Goal: Task Accomplishment & Management: Use online tool/utility

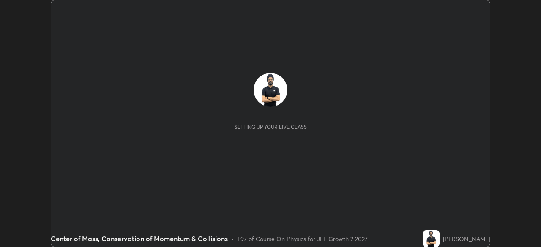
scroll to position [247, 541]
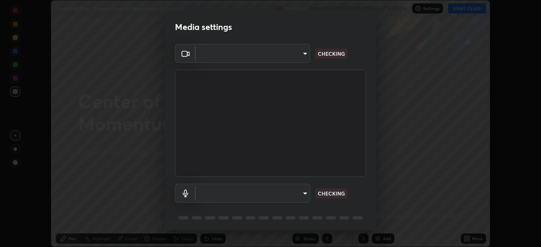
type input "ba13e312339ef8477216ddedc35df2f043033d031c8e6632ccfddaecbc9a7b0e"
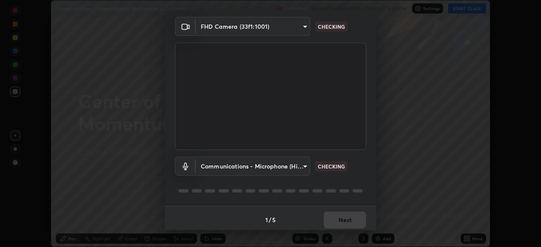
scroll to position [30, 0]
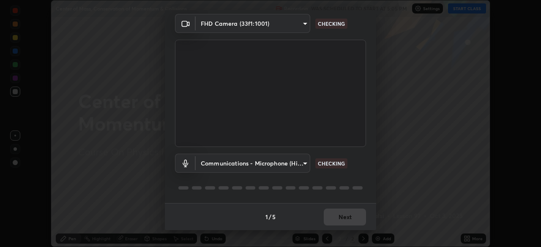
click at [302, 165] on body "Erase all Center of Mass, Conservation of Momentum & Collisions Recording WAS S…" at bounding box center [270, 123] width 541 height 247
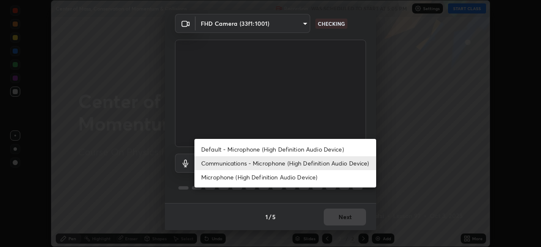
click at [305, 175] on li "Microphone (High Definition Audio Device)" at bounding box center [286, 177] width 182 height 14
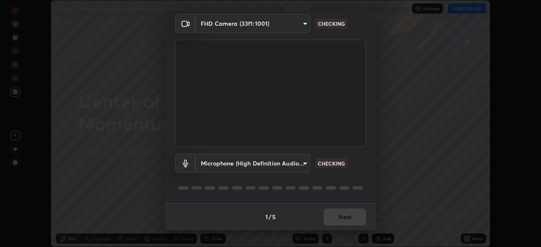
click at [297, 165] on body "Erase all Center of Mass, Conservation of Momentum & Collisions Recording WAS S…" at bounding box center [270, 123] width 541 height 247
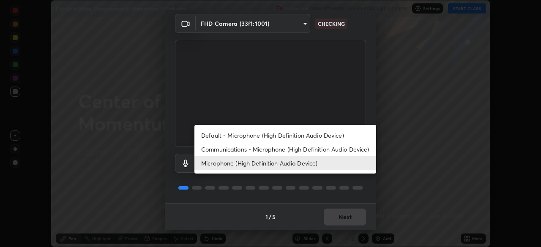
click at [305, 151] on li "Communications - Microphone (High Definition Audio Device)" at bounding box center [286, 150] width 182 height 14
type input "communications"
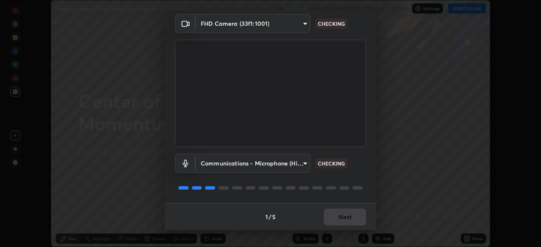
click at [363, 220] on div "1 / 5 Next" at bounding box center [271, 216] width 212 height 27
click at [360, 224] on div "1 / 5 Next" at bounding box center [271, 216] width 212 height 27
click at [357, 223] on div "1 / 5 Next" at bounding box center [271, 216] width 212 height 27
click at [359, 225] on div "1 / 5 Next" at bounding box center [271, 216] width 212 height 27
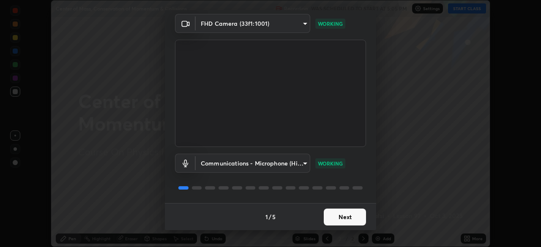
click at [352, 219] on button "Next" at bounding box center [345, 217] width 42 height 17
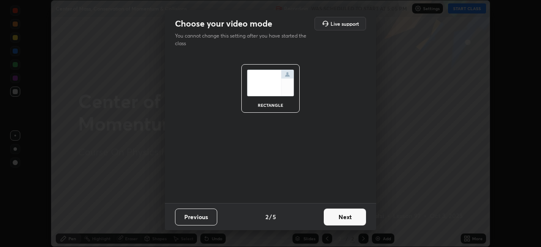
click at [351, 223] on button "Next" at bounding box center [345, 217] width 42 height 17
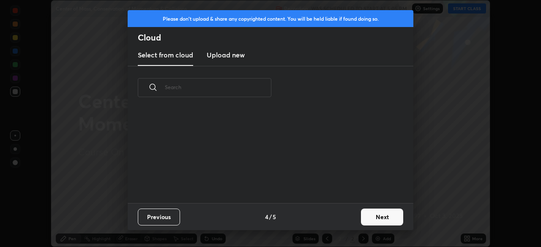
click at [356, 224] on div "Previous 4 / 5 Next" at bounding box center [271, 216] width 286 height 27
click at [376, 218] on button "Next" at bounding box center [382, 217] width 42 height 17
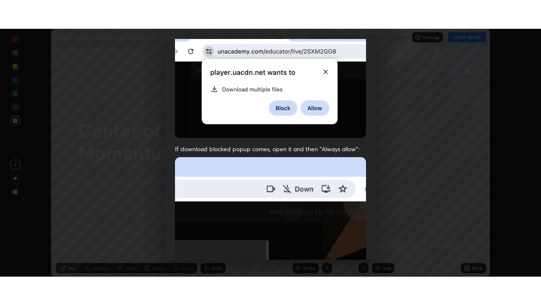
scroll to position [203, 0]
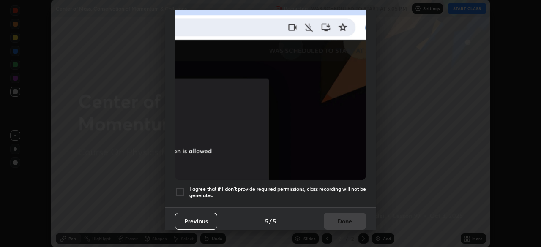
click at [328, 190] on h5 "I agree that if I don't provide required permissions, class recording will not …" at bounding box center [278, 192] width 177 height 13
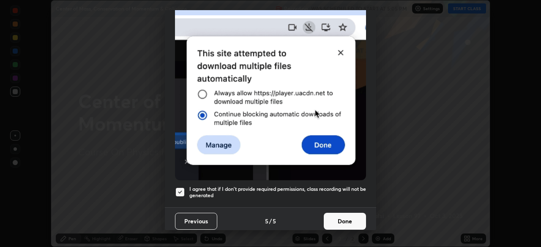
click at [336, 220] on button "Done" at bounding box center [345, 221] width 42 height 17
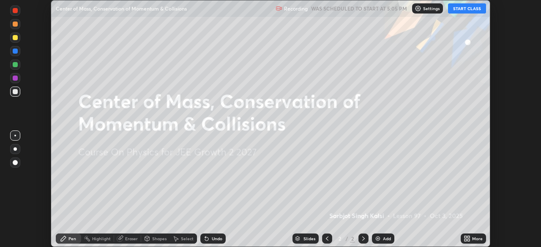
click at [472, 234] on div "More" at bounding box center [473, 239] width 25 height 10
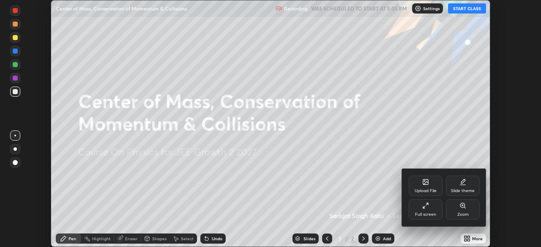
click at [427, 204] on icon at bounding box center [427, 204] width 2 height 2
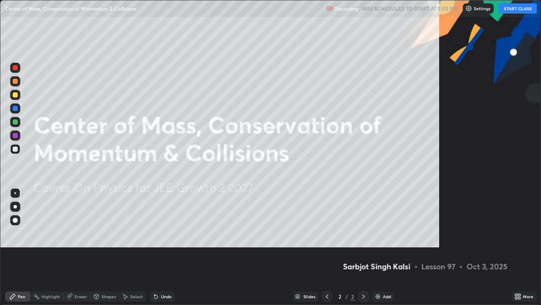
scroll to position [305, 541]
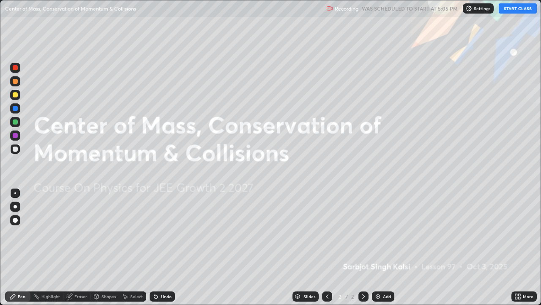
click at [517, 11] on button "START CLASS" at bounding box center [518, 8] width 38 height 10
click at [390, 247] on div "Add" at bounding box center [387, 296] width 8 height 4
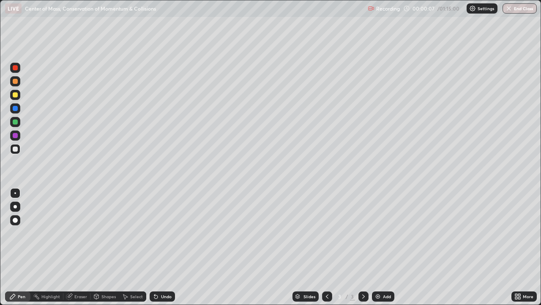
click at [16, 93] on div at bounding box center [15, 94] width 5 height 5
click at [18, 150] on div at bounding box center [15, 149] width 10 height 10
click at [157, 247] on div "Undo" at bounding box center [162, 296] width 25 height 10
click at [12, 121] on div at bounding box center [15, 122] width 10 height 10
click at [19, 150] on div at bounding box center [15, 149] width 10 height 10
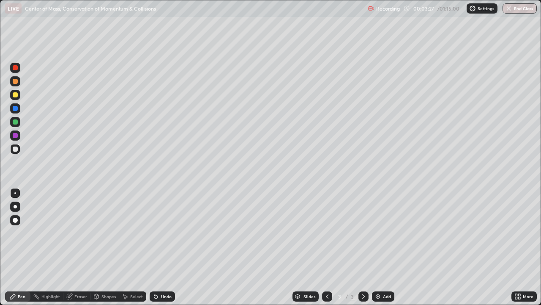
click at [385, 247] on div "Add" at bounding box center [387, 296] width 8 height 4
click at [15, 206] on div at bounding box center [15, 206] width 3 height 3
click at [15, 193] on div at bounding box center [15, 193] width 2 height 2
click at [16, 95] on div at bounding box center [15, 94] width 5 height 5
click at [161, 247] on div "Undo" at bounding box center [166, 296] width 11 height 4
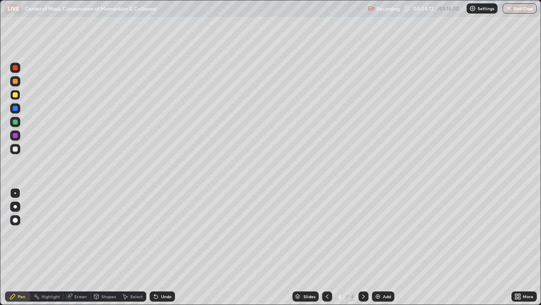
click at [16, 121] on div at bounding box center [15, 121] width 5 height 5
click at [159, 247] on div "Undo" at bounding box center [162, 296] width 25 height 10
click at [15, 94] on div at bounding box center [15, 94] width 5 height 5
click at [11, 133] on div at bounding box center [15, 135] width 10 height 10
click at [16, 151] on div at bounding box center [15, 148] width 5 height 5
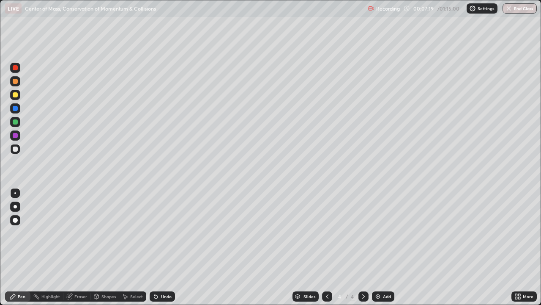
click at [84, 247] on div "Eraser" at bounding box center [80, 296] width 13 height 4
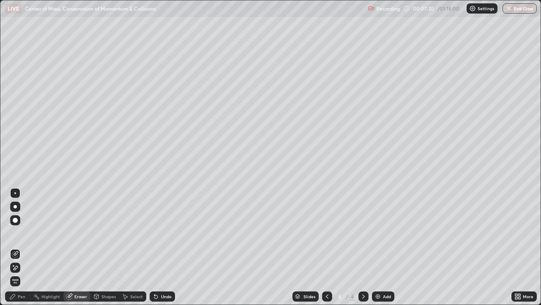
click at [21, 247] on div "Pen" at bounding box center [22, 296] width 8 height 4
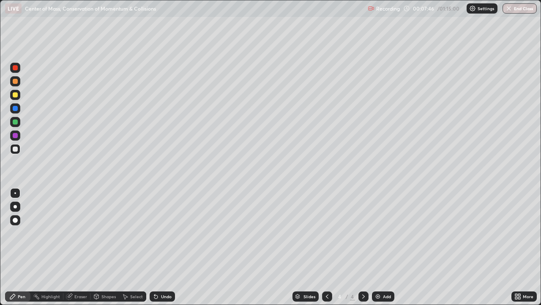
click at [17, 124] on div at bounding box center [15, 121] width 5 height 5
click at [16, 108] on div at bounding box center [15, 108] width 5 height 5
click at [80, 247] on div "Eraser" at bounding box center [76, 296] width 27 height 10
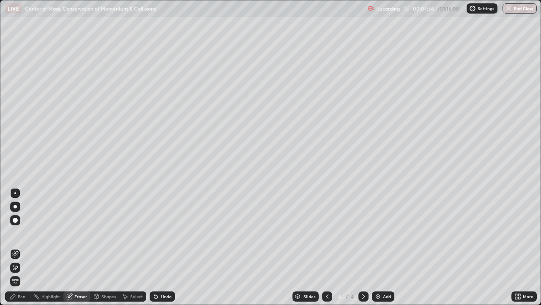
click at [16, 247] on icon at bounding box center [16, 267] width 5 height 4
click at [22, 247] on div "Pen" at bounding box center [22, 296] width 8 height 4
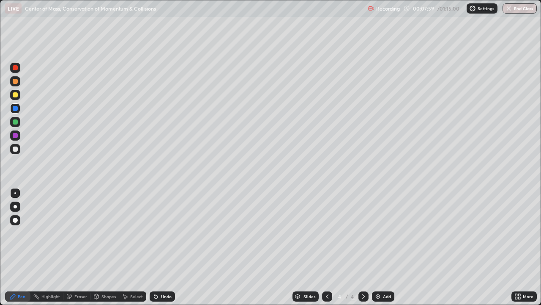
click at [15, 121] on div at bounding box center [15, 121] width 5 height 5
click at [16, 154] on div at bounding box center [15, 149] width 10 height 10
click at [384, 247] on div "Add" at bounding box center [387, 296] width 8 height 4
click at [17, 150] on div at bounding box center [15, 148] width 5 height 5
click at [16, 95] on div at bounding box center [15, 94] width 5 height 5
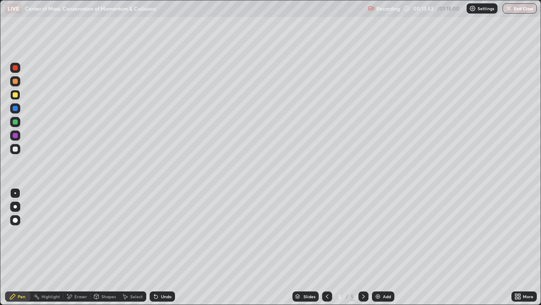
click at [16, 149] on div at bounding box center [15, 148] width 5 height 5
click at [163, 247] on div "Undo" at bounding box center [162, 296] width 25 height 10
click at [13, 151] on div at bounding box center [15, 149] width 10 height 10
click at [383, 247] on div "Add" at bounding box center [387, 296] width 8 height 4
click at [16, 148] on div at bounding box center [15, 148] width 5 height 5
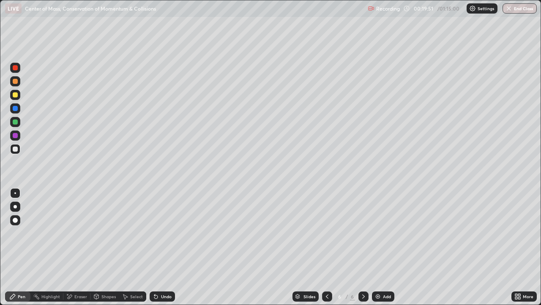
click at [15, 95] on div at bounding box center [15, 94] width 5 height 5
click at [15, 148] on div at bounding box center [15, 148] width 5 height 5
click at [16, 123] on div at bounding box center [15, 121] width 5 height 5
click at [389, 247] on div "Add" at bounding box center [387, 296] width 8 height 4
click at [18, 148] on div at bounding box center [15, 149] width 10 height 10
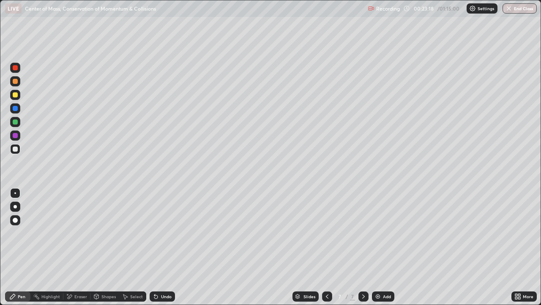
click at [165, 247] on div "Undo" at bounding box center [162, 296] width 25 height 10
click at [17, 96] on div at bounding box center [15, 94] width 5 height 5
click at [16, 121] on div at bounding box center [15, 121] width 5 height 5
click at [327, 247] on icon at bounding box center [327, 296] width 7 height 7
click at [363, 247] on icon at bounding box center [363, 296] width 7 height 7
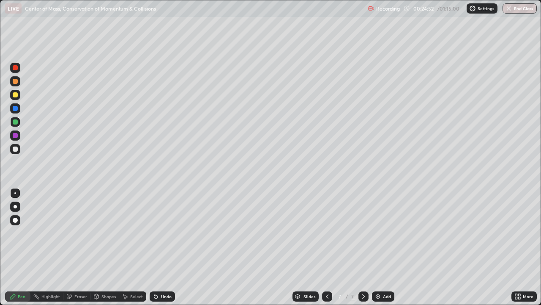
click at [16, 93] on div at bounding box center [15, 94] width 5 height 5
click at [16, 150] on div at bounding box center [15, 148] width 5 height 5
click at [14, 78] on div at bounding box center [15, 81] width 10 height 10
click at [16, 149] on div at bounding box center [15, 148] width 5 height 5
click at [12, 123] on div at bounding box center [15, 122] width 10 height 10
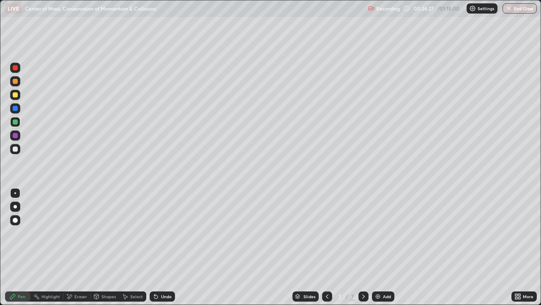
click at [15, 136] on div at bounding box center [15, 135] width 5 height 5
click at [167, 247] on div "Undo" at bounding box center [166, 296] width 11 height 4
click at [18, 99] on div at bounding box center [15, 95] width 10 height 10
click at [15, 150] on div at bounding box center [15, 148] width 5 height 5
click at [172, 247] on div "Undo" at bounding box center [162, 296] width 25 height 10
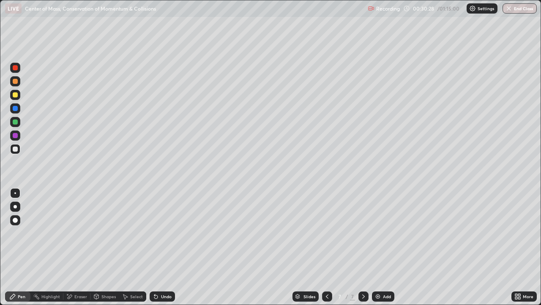
click at [385, 247] on div "Add" at bounding box center [387, 296] width 8 height 4
click at [16, 149] on div at bounding box center [15, 148] width 5 height 5
click at [162, 247] on div "Undo" at bounding box center [162, 296] width 25 height 10
click at [154, 247] on icon at bounding box center [154, 294] width 1 height 1
click at [164, 247] on div "Undo" at bounding box center [162, 296] width 25 height 10
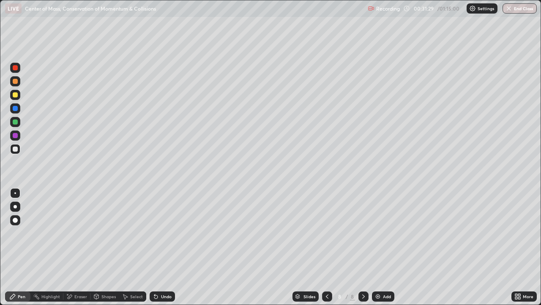
click at [166, 247] on div "Undo" at bounding box center [162, 296] width 25 height 10
click at [18, 152] on div at bounding box center [15, 149] width 10 height 10
click at [159, 247] on div "Undo" at bounding box center [162, 296] width 25 height 10
click at [155, 247] on icon at bounding box center [155, 296] width 3 height 3
click at [16, 122] on div at bounding box center [15, 121] width 5 height 5
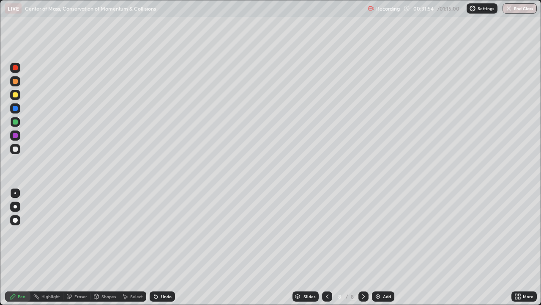
click at [16, 149] on div at bounding box center [15, 148] width 5 height 5
click at [19, 150] on div at bounding box center [15, 149] width 10 height 10
click at [76, 247] on div "Eraser" at bounding box center [80, 296] width 13 height 4
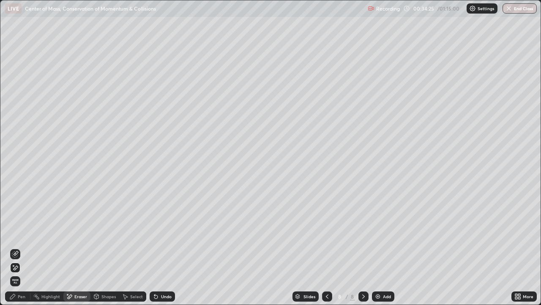
click at [103, 247] on div "Shapes" at bounding box center [105, 296] width 29 height 10
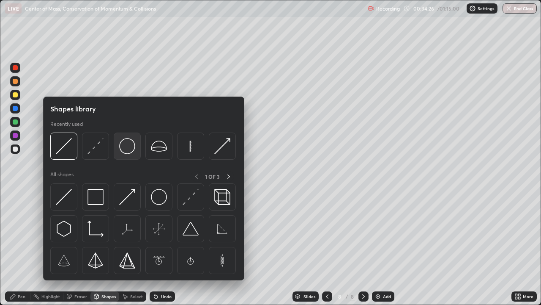
click at [129, 150] on img at bounding box center [127, 146] width 16 height 16
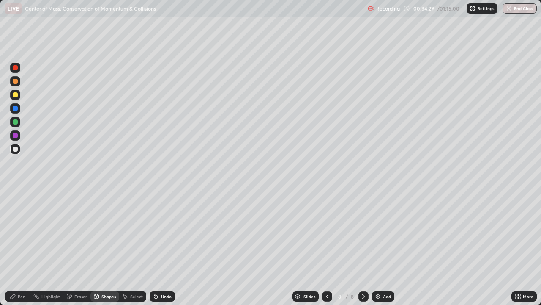
click at [132, 247] on div "Select" at bounding box center [136, 296] width 13 height 4
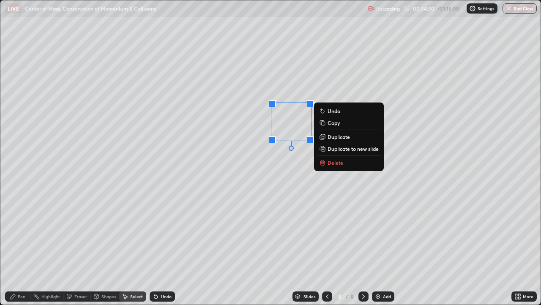
click at [338, 135] on p "Duplicate" at bounding box center [339, 136] width 22 height 7
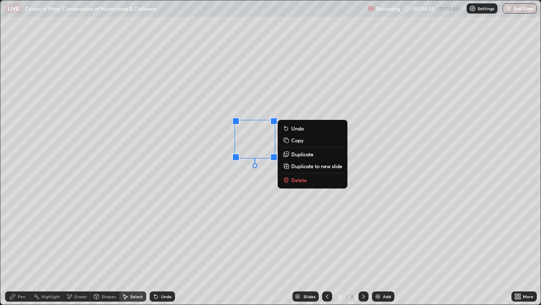
click at [251, 181] on div "0 ° Undo Copy Duplicate Duplicate to new slide Delete" at bounding box center [270, 152] width 541 height 304
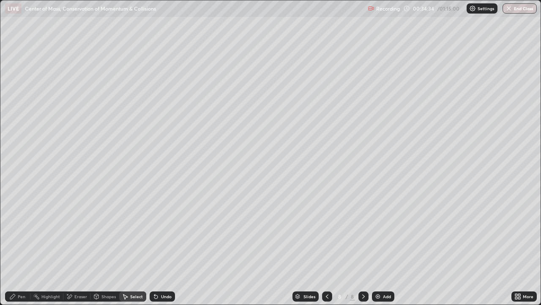
click at [16, 247] on icon at bounding box center [12, 296] width 7 height 7
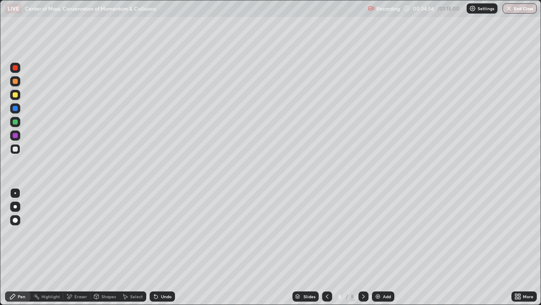
click at [78, 247] on div "Eraser" at bounding box center [76, 296] width 27 height 10
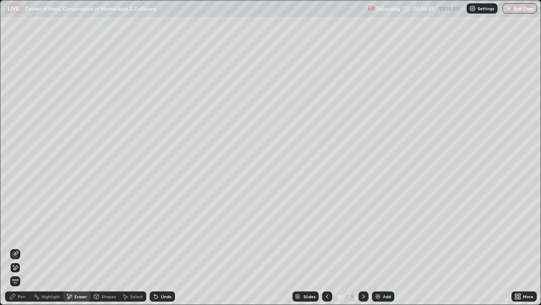
click at [16, 247] on icon at bounding box center [12, 296] width 7 height 7
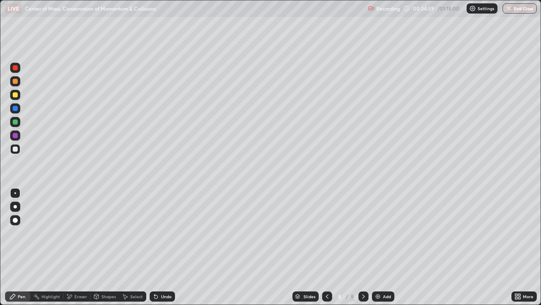
click at [16, 151] on div at bounding box center [15, 148] width 5 height 5
click at [17, 95] on div at bounding box center [15, 94] width 5 height 5
click at [16, 150] on div at bounding box center [15, 148] width 5 height 5
click at [169, 247] on div "Undo" at bounding box center [162, 296] width 25 height 10
click at [16, 119] on div at bounding box center [15, 122] width 10 height 10
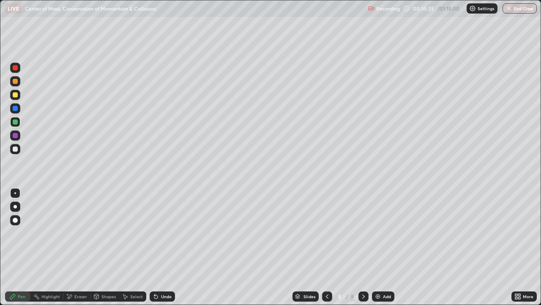
click at [15, 90] on div at bounding box center [15, 95] width 10 height 10
click at [18, 136] on div at bounding box center [15, 135] width 10 height 10
click at [381, 247] on div "Add" at bounding box center [383, 296] width 22 height 10
click at [19, 205] on div at bounding box center [15, 206] width 10 height 10
click at [17, 150] on div at bounding box center [15, 148] width 5 height 5
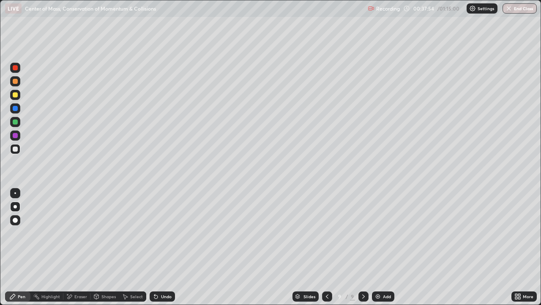
click at [168, 247] on div "Undo" at bounding box center [162, 296] width 25 height 10
click at [17, 147] on div at bounding box center [15, 148] width 5 height 5
click at [16, 192] on div at bounding box center [15, 193] width 2 height 2
click at [15, 135] on div at bounding box center [15, 135] width 5 height 5
click at [17, 148] on div at bounding box center [15, 148] width 5 height 5
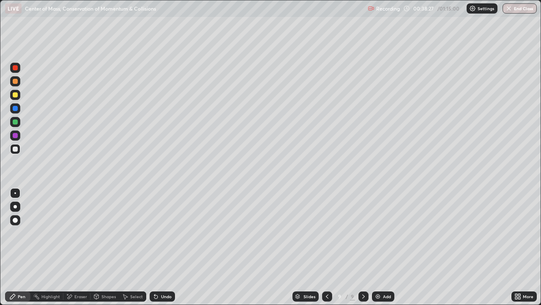
click at [16, 94] on div at bounding box center [15, 94] width 5 height 5
click at [17, 151] on div at bounding box center [15, 149] width 10 height 10
click at [15, 121] on div at bounding box center [15, 121] width 5 height 5
click at [154, 247] on icon at bounding box center [154, 294] width 1 height 1
click at [155, 247] on icon at bounding box center [155, 296] width 3 height 3
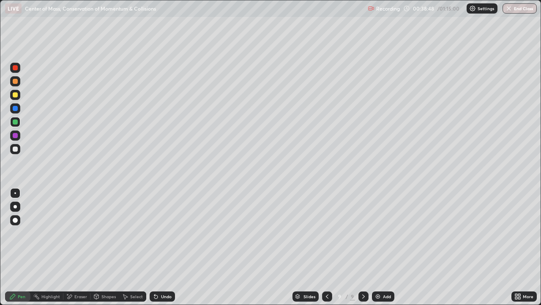
click at [158, 247] on div "Undo" at bounding box center [162, 296] width 25 height 10
click at [15, 69] on div at bounding box center [15, 67] width 5 height 5
click at [165, 247] on div "Undo" at bounding box center [166, 296] width 11 height 4
click at [18, 149] on div at bounding box center [15, 149] width 10 height 10
click at [162, 247] on div "Undo" at bounding box center [166, 296] width 11 height 4
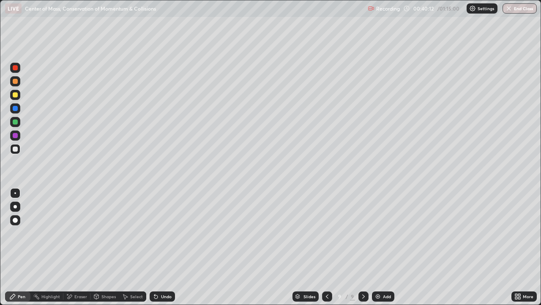
click at [162, 247] on div "Undo" at bounding box center [166, 296] width 11 height 4
click at [75, 247] on div "Eraser" at bounding box center [80, 296] width 13 height 4
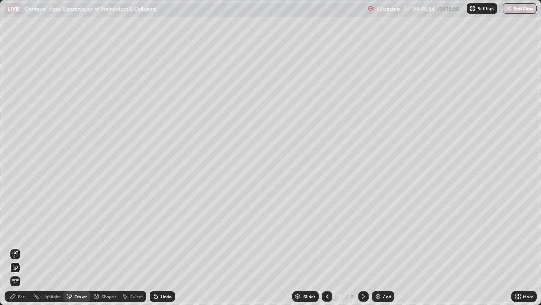
click at [19, 247] on div "Pen" at bounding box center [17, 296] width 25 height 10
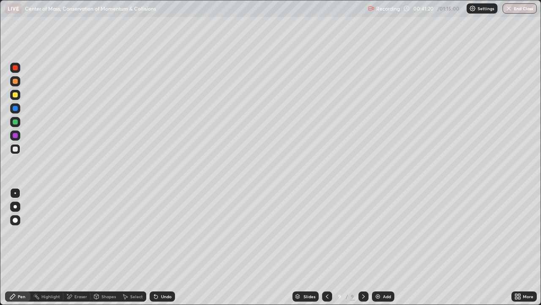
click at [19, 148] on div at bounding box center [15, 149] width 10 height 10
click at [132, 247] on div "Select" at bounding box center [136, 296] width 13 height 4
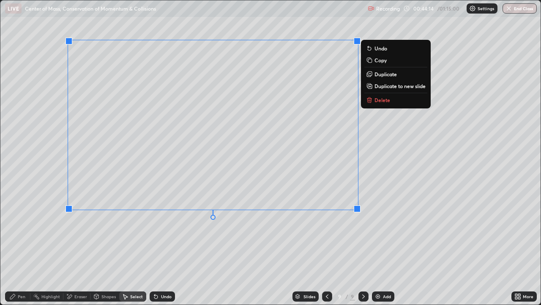
click at [398, 237] on div "0 ° Undo Copy Duplicate Duplicate to new slide Delete" at bounding box center [270, 152] width 541 height 304
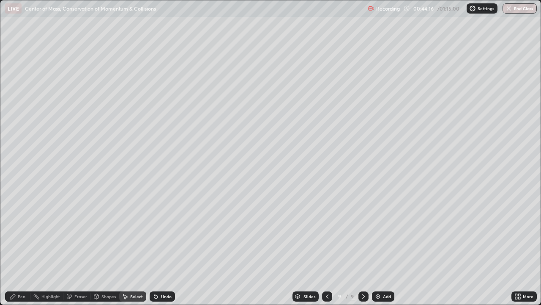
click at [80, 247] on div "Eraser" at bounding box center [80, 296] width 13 height 4
click at [21, 247] on div "Pen" at bounding box center [22, 296] width 8 height 4
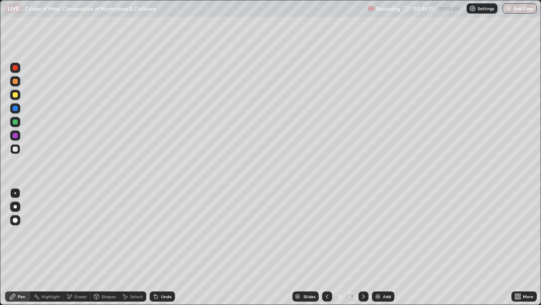
click at [19, 152] on div at bounding box center [15, 149] width 10 height 10
click at [13, 94] on div at bounding box center [15, 94] width 5 height 5
click at [387, 247] on div "Add" at bounding box center [387, 296] width 8 height 4
click at [17, 151] on div at bounding box center [15, 148] width 5 height 5
click at [16, 95] on div at bounding box center [15, 94] width 5 height 5
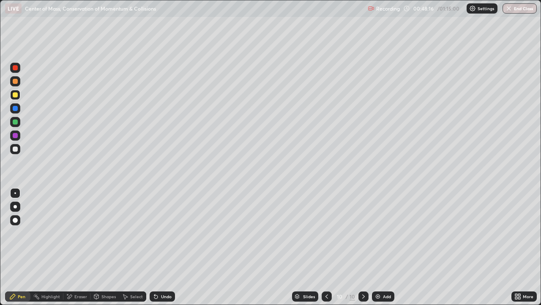
click at [15, 123] on div at bounding box center [15, 121] width 5 height 5
click at [160, 247] on div "Undo" at bounding box center [162, 296] width 25 height 10
click at [17, 135] on div at bounding box center [15, 135] width 5 height 5
click at [15, 150] on div at bounding box center [15, 148] width 5 height 5
click at [387, 247] on div "Add" at bounding box center [387, 296] width 8 height 4
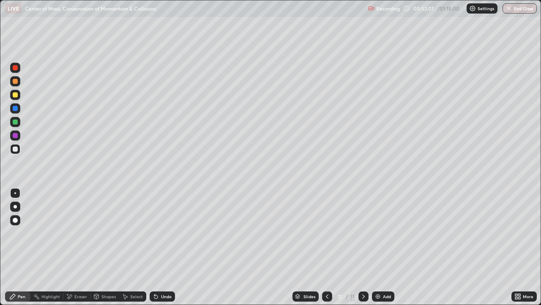
click at [19, 150] on div at bounding box center [15, 149] width 10 height 10
click at [16, 121] on div at bounding box center [15, 121] width 5 height 5
click at [15, 148] on div at bounding box center [15, 148] width 5 height 5
click at [16, 149] on div at bounding box center [15, 148] width 5 height 5
click at [13, 149] on div at bounding box center [15, 148] width 5 height 5
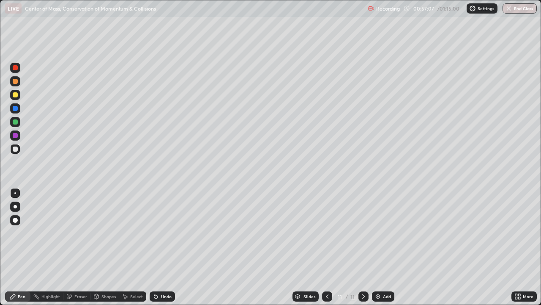
click at [174, 247] on div "Undo" at bounding box center [162, 296] width 25 height 10
click at [19, 95] on div at bounding box center [15, 95] width 10 height 10
click at [19, 81] on div at bounding box center [15, 81] width 10 height 10
click at [19, 108] on div at bounding box center [15, 108] width 10 height 10
click at [18, 123] on div at bounding box center [15, 122] width 10 height 10
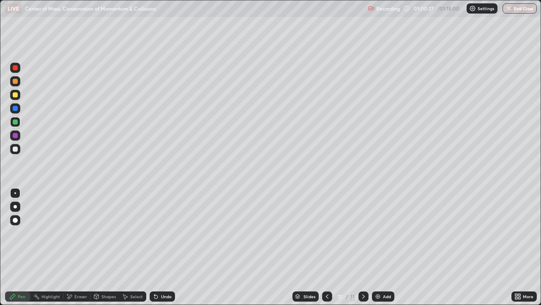
click at [383, 247] on div "Add" at bounding box center [387, 296] width 8 height 4
click at [15, 148] on div at bounding box center [15, 148] width 5 height 5
click at [16, 93] on div at bounding box center [15, 94] width 5 height 5
click at [15, 149] on div at bounding box center [15, 148] width 5 height 5
click at [81, 247] on div "Eraser" at bounding box center [80, 296] width 13 height 4
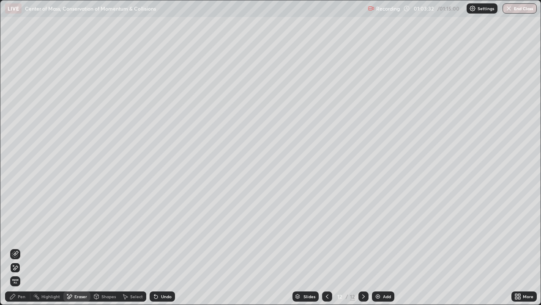
click at [20, 247] on div "Pen" at bounding box center [22, 296] width 8 height 4
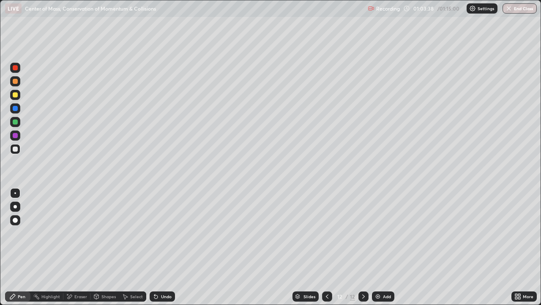
click at [74, 247] on div "Eraser" at bounding box center [80, 296] width 13 height 4
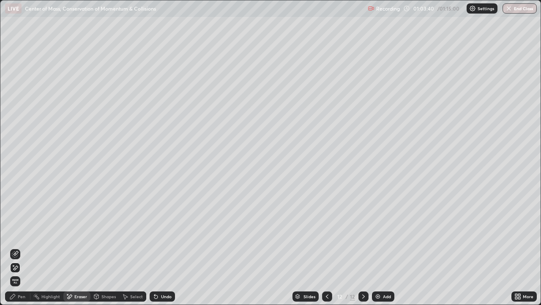
click at [19, 247] on div "Pen" at bounding box center [17, 296] width 25 height 10
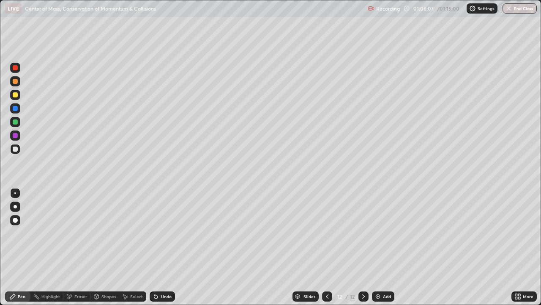
click at [16, 151] on div at bounding box center [15, 148] width 5 height 5
click at [15, 121] on div at bounding box center [15, 121] width 5 height 5
click at [14, 152] on div at bounding box center [15, 149] width 10 height 10
click at [522, 8] on button "End Class" at bounding box center [520, 8] width 34 height 10
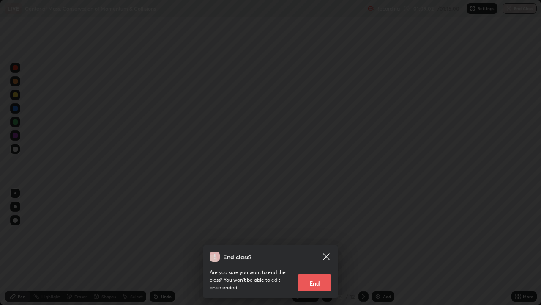
click at [321, 247] on button "End" at bounding box center [315, 282] width 34 height 17
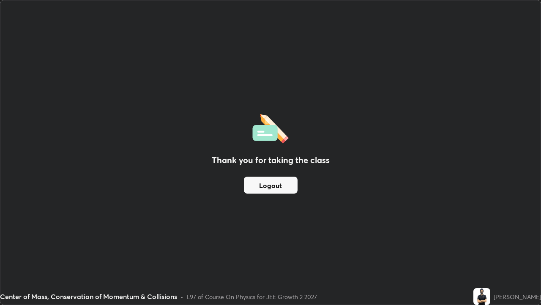
click at [283, 190] on button "Logout" at bounding box center [271, 184] width 54 height 17
